Goal: Task Accomplishment & Management: Manage account settings

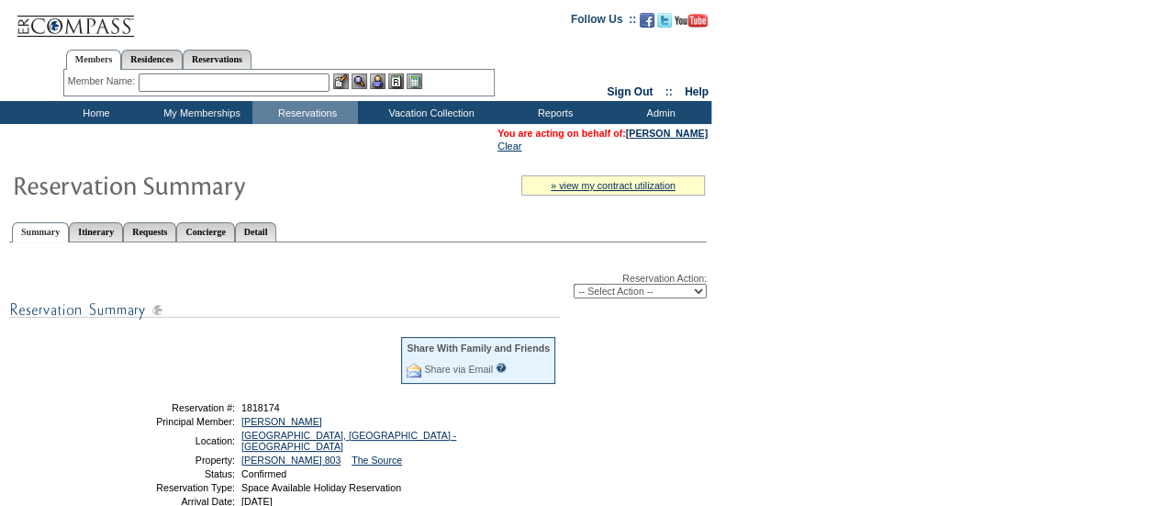
click at [675, 294] on select "-- Select Action -- Modify Reservation Dates Modify Reservation Cost Modify Occ…" at bounding box center [640, 291] width 133 height 15
select select "ChangeDates"
click at [574, 285] on select "-- Select Action -- Modify Reservation Dates Modify Reservation Cost Modify Occ…" at bounding box center [640, 291] width 133 height 15
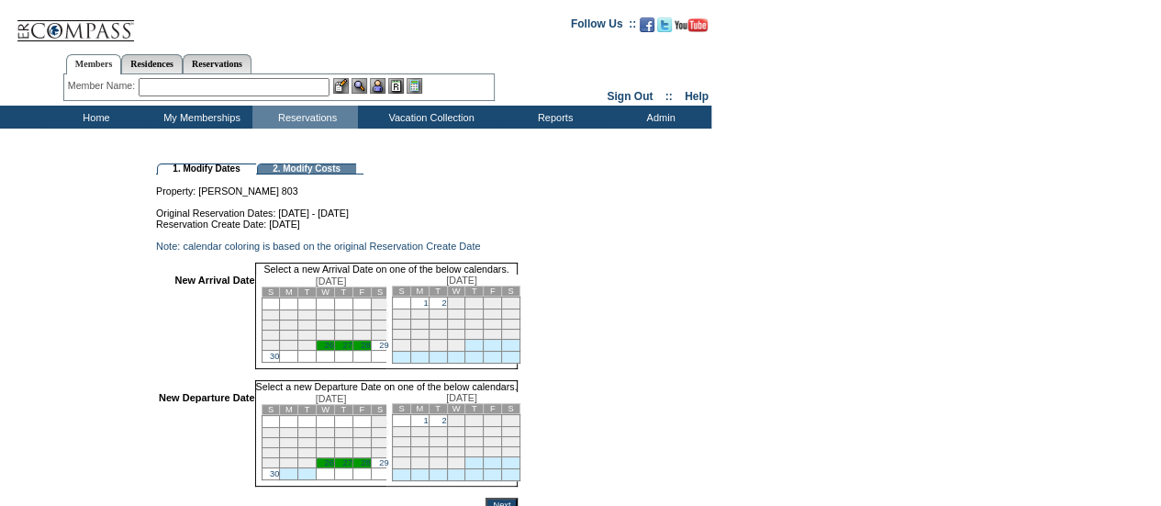
scroll to position [106, 0]
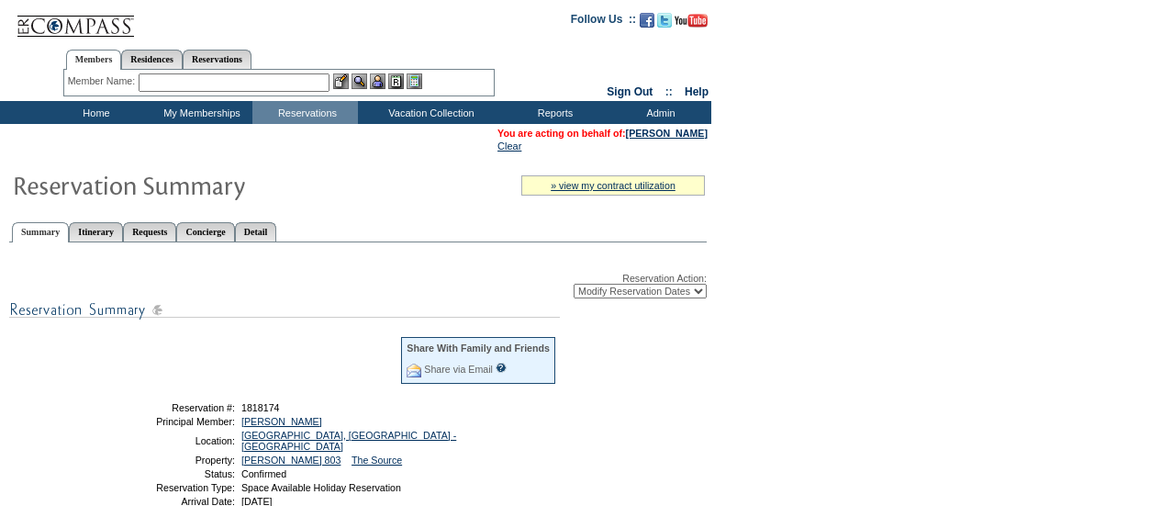
select select "ChangeDates"
click at [699, 138] on link "[PERSON_NAME]" at bounding box center [667, 133] width 82 height 11
